Goal: Find specific page/section: Find specific page/section

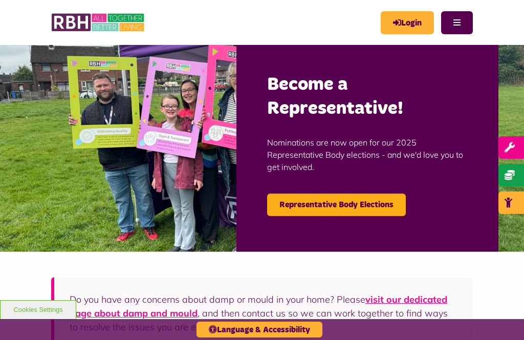
click at [499, 199] on img at bounding box center [262, 147] width 524 height 209
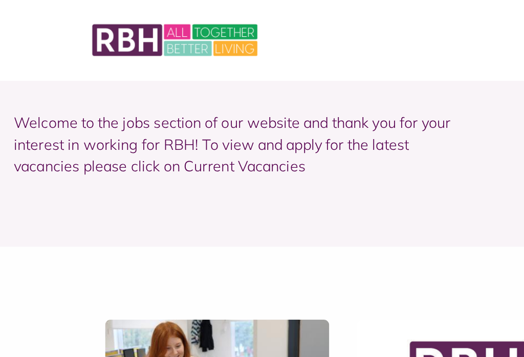
scroll to position [52, 6]
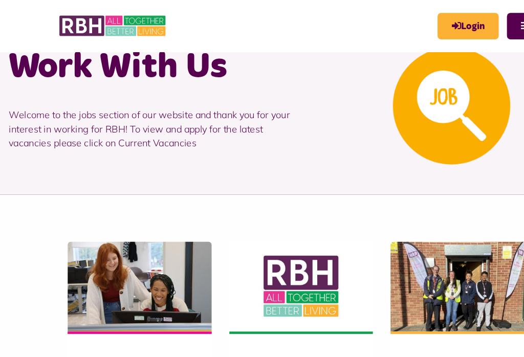
click at [360, 87] on img at bounding box center [393, 92] width 102 height 102
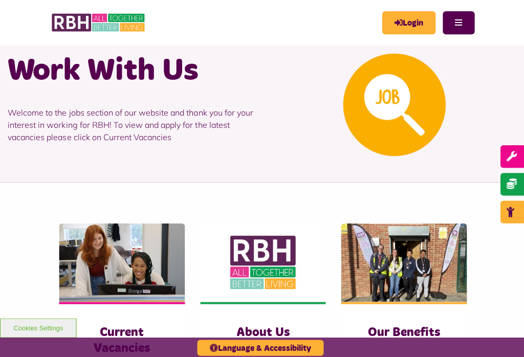
click at [346, 99] on img at bounding box center [393, 104] width 102 height 102
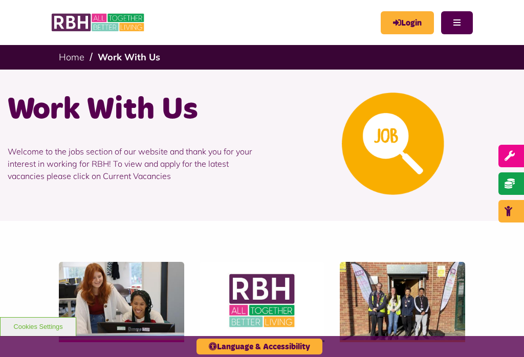
scroll to position [0, 0]
click at [408, 191] on img at bounding box center [393, 144] width 102 height 102
